Goal: Find specific page/section: Find specific page/section

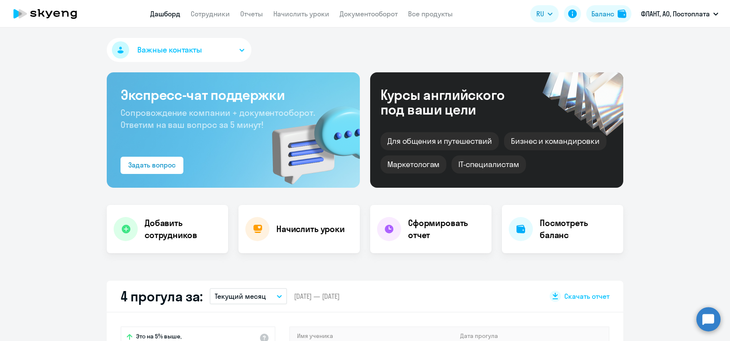
select select "30"
click at [220, 13] on link "Сотрудники" at bounding box center [210, 13] width 39 height 9
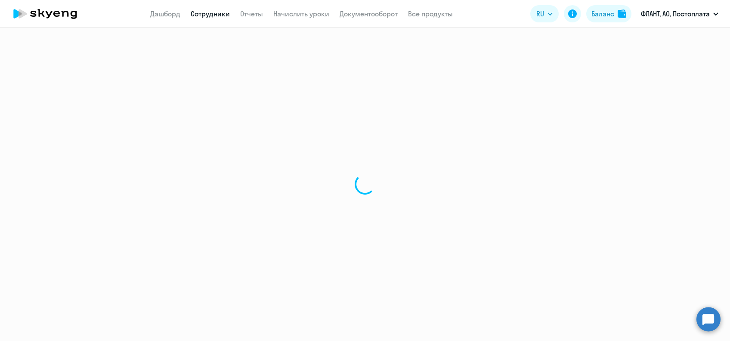
select select "30"
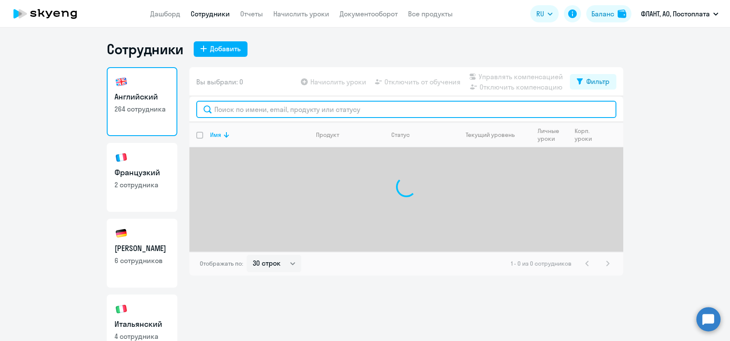
click at [270, 113] on input "text" at bounding box center [406, 109] width 420 height 17
type input "лиха"
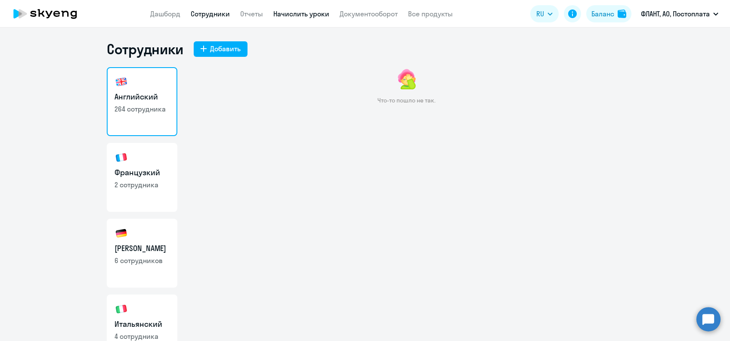
click at [313, 15] on link "Начислить уроки" at bounding box center [301, 13] width 56 height 9
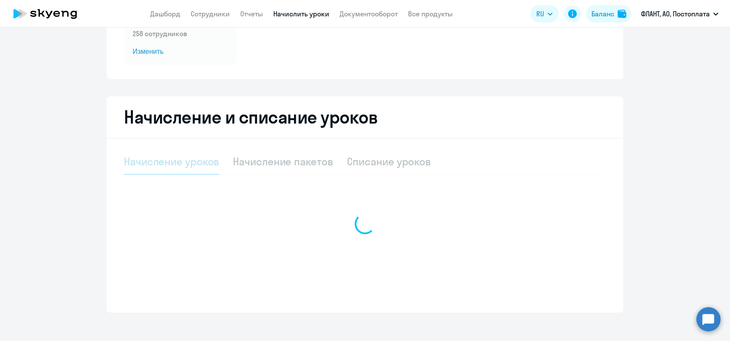
scroll to position [126, 0]
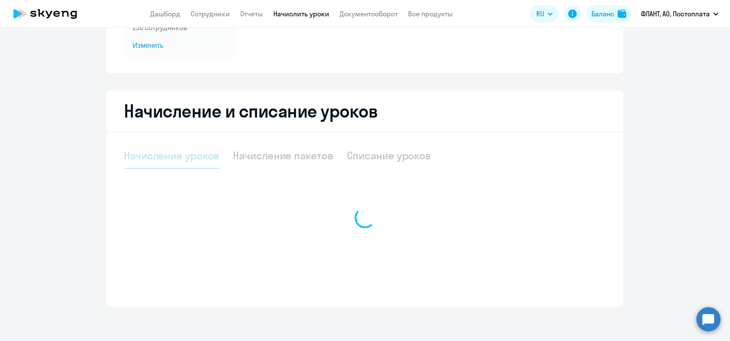
select select "10"
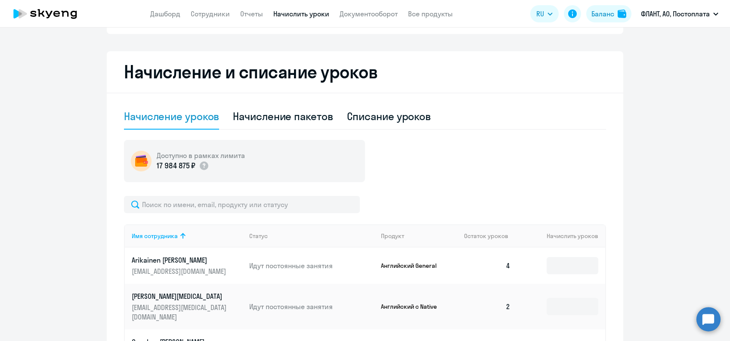
scroll to position [184, 0]
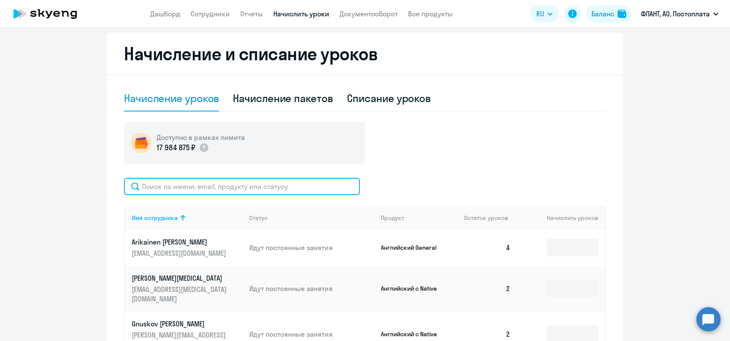
click at [230, 187] on input "text" at bounding box center [242, 186] width 236 height 17
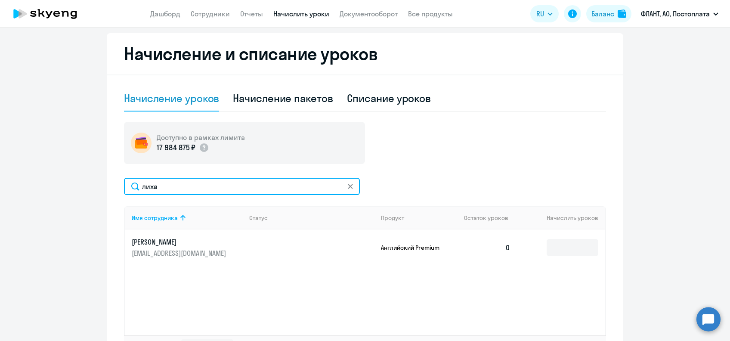
type input "лиха"
